Goal: Task Accomplishment & Management: Manage account settings

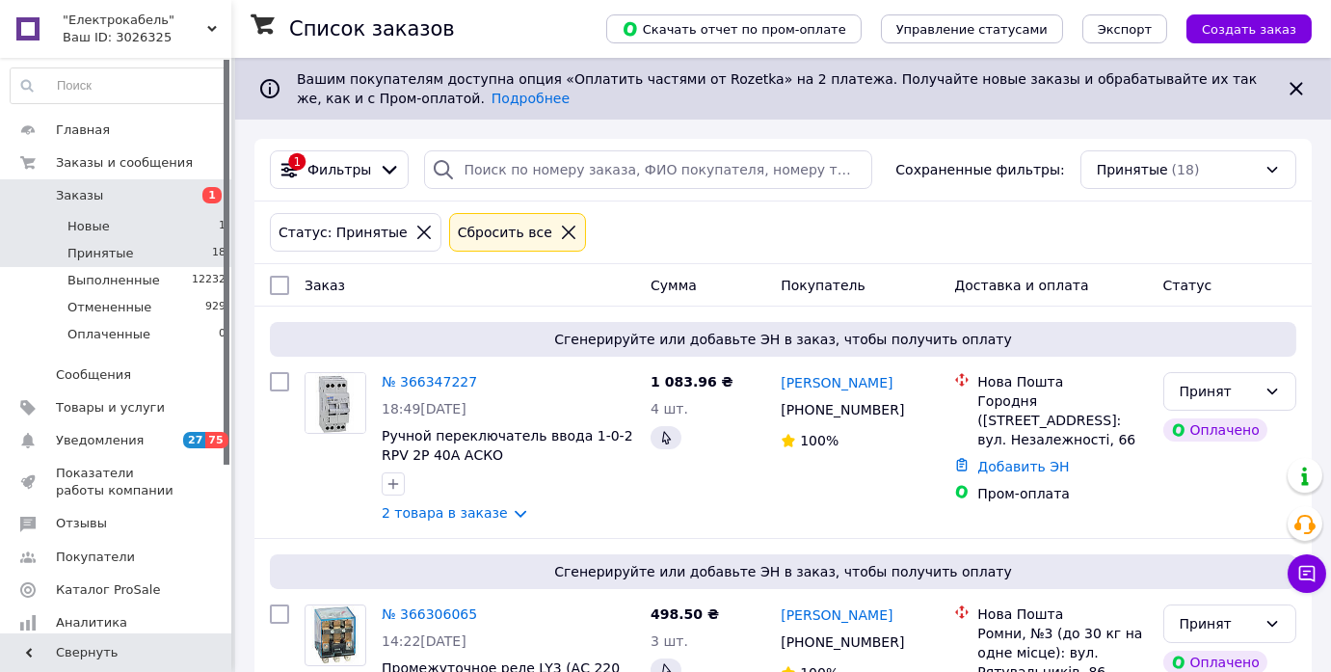
click at [187, 229] on li "Новые 1" at bounding box center [118, 226] width 237 height 27
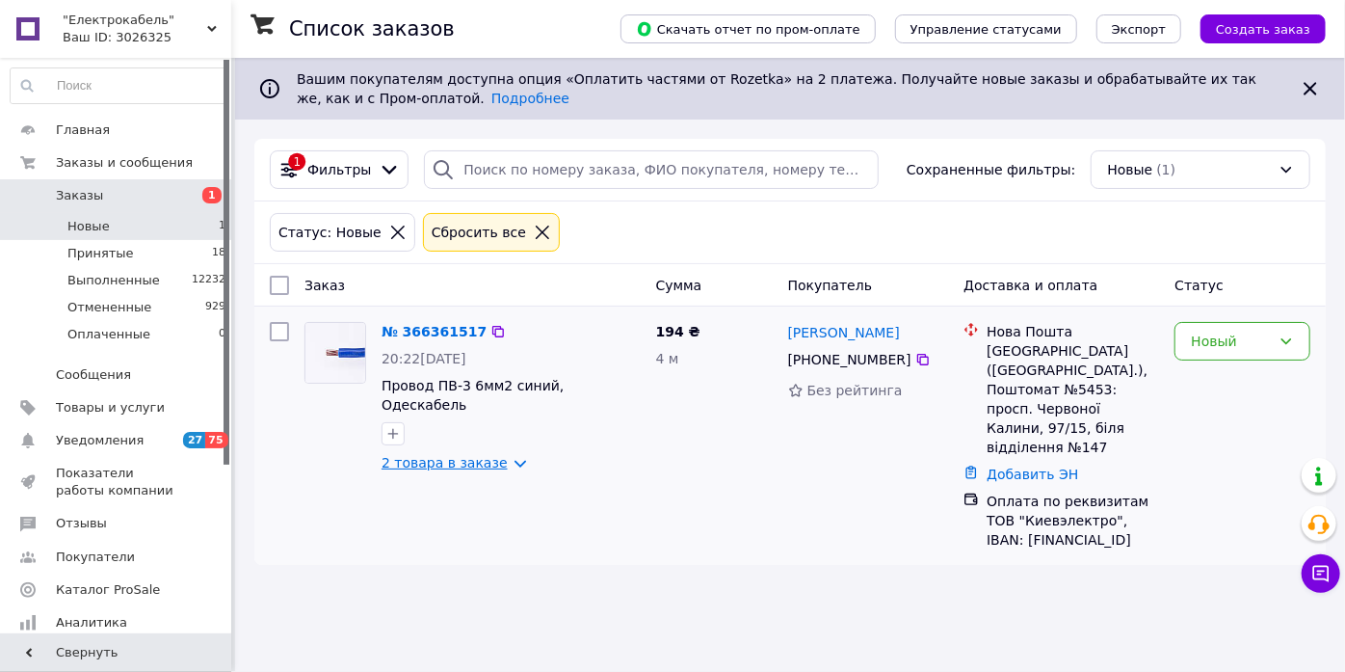
click at [432, 455] on link "2 товара в заказе" at bounding box center [445, 462] width 126 height 15
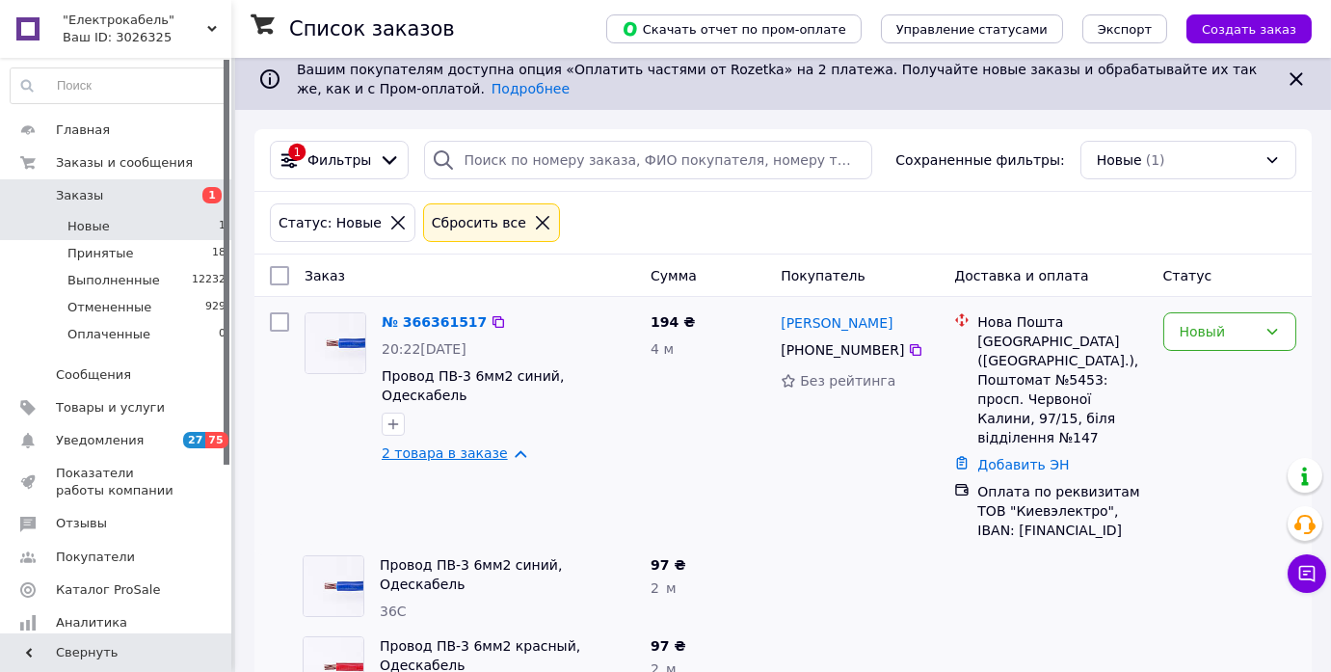
scroll to position [27, 0]
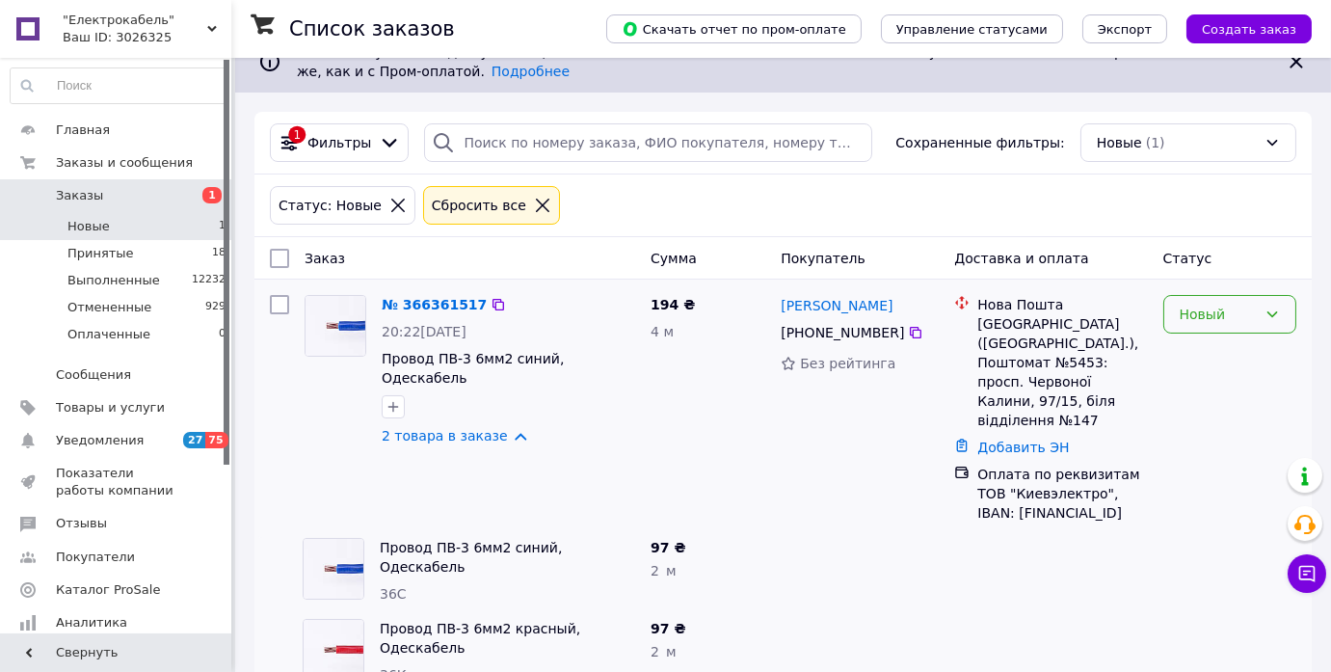
click at [1186, 310] on div "Новый" at bounding box center [1217, 314] width 77 height 21
click at [1186, 351] on li "Принят" at bounding box center [1229, 353] width 131 height 35
click at [176, 251] on li "Принятые 18" at bounding box center [118, 253] width 237 height 27
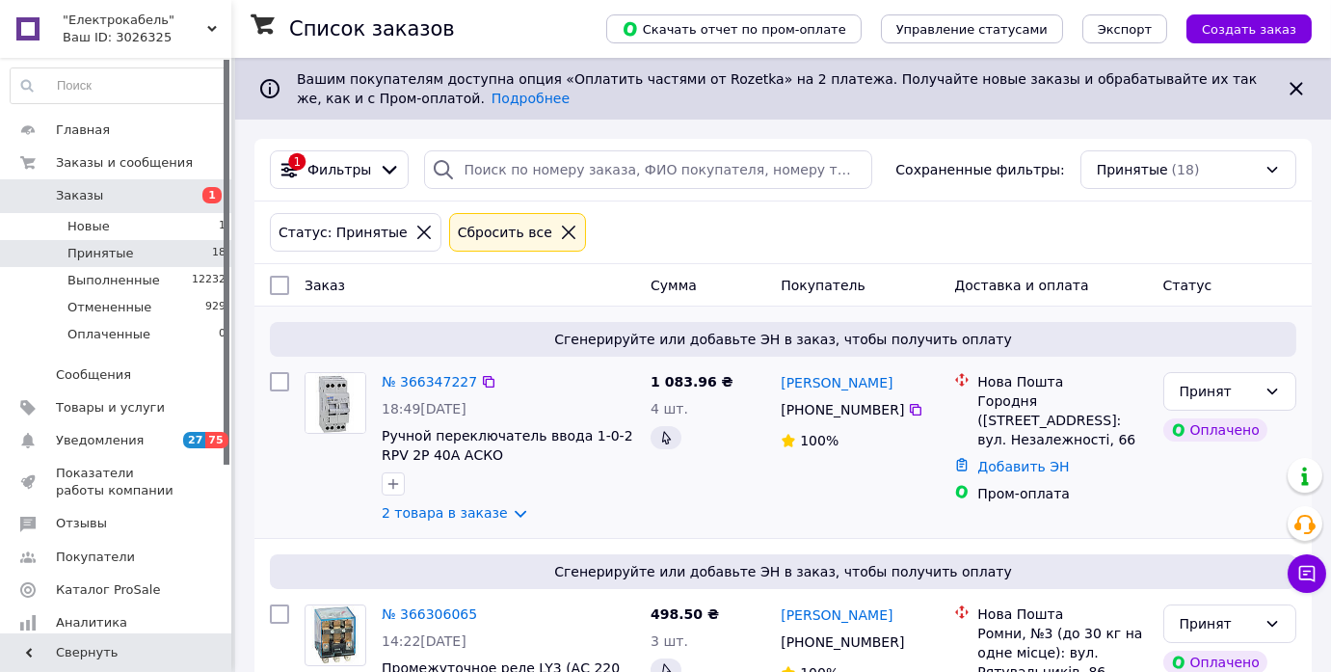
click at [687, 512] on div "1 083.96 ₴ 4 шт." at bounding box center [708, 447] width 130 height 166
